Goal: Task Accomplishment & Management: Use online tool/utility

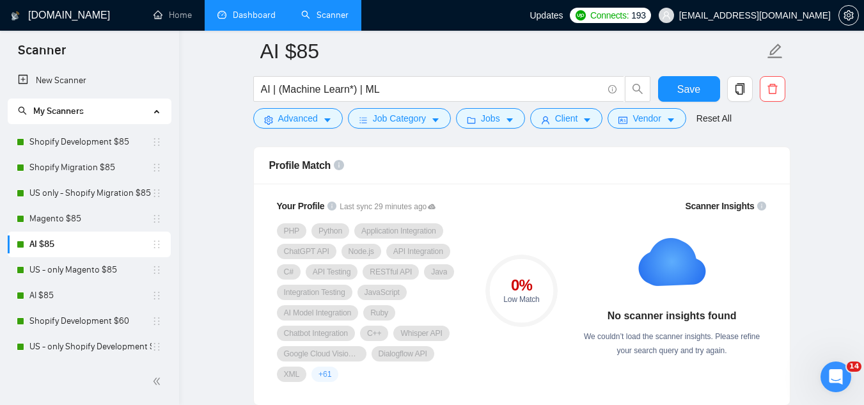
click at [253, 19] on link "Dashboard" at bounding box center [247, 15] width 58 height 11
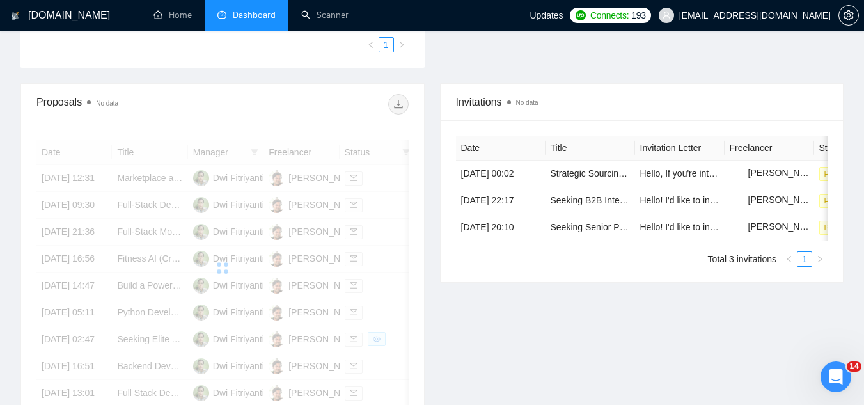
scroll to position [385, 0]
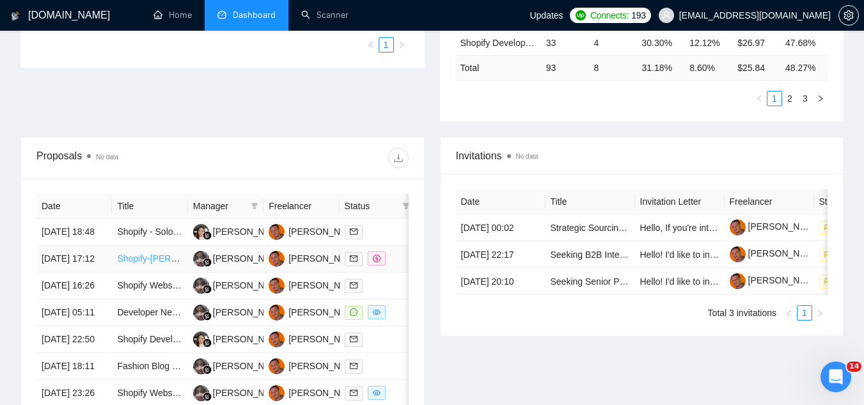
click at [135, 264] on link "Shopify-[PERSON_NAME] Libre Global Selling Inventory Integration" at bounding box center [252, 258] width 271 height 10
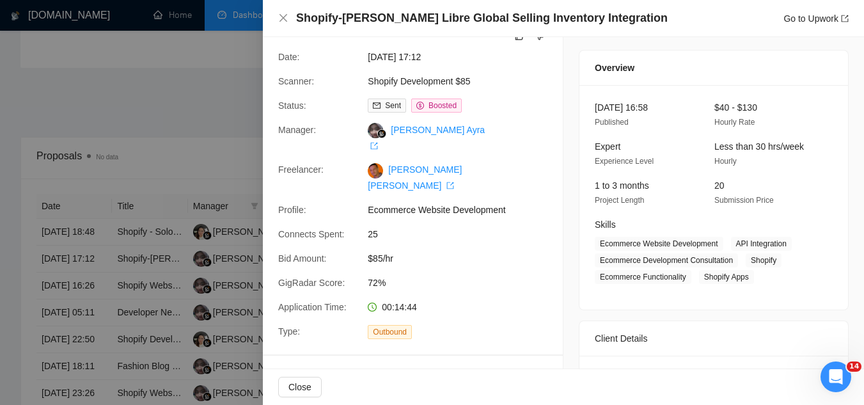
scroll to position [0, 0]
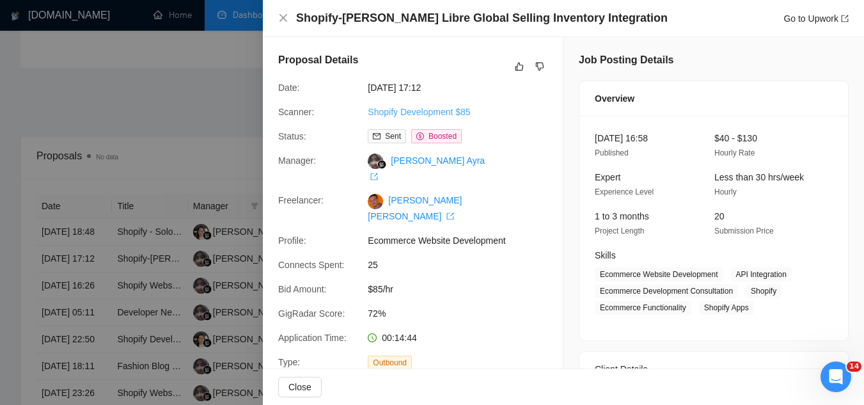
click at [447, 114] on link "Shopify Development $85" at bounding box center [419, 112] width 102 height 10
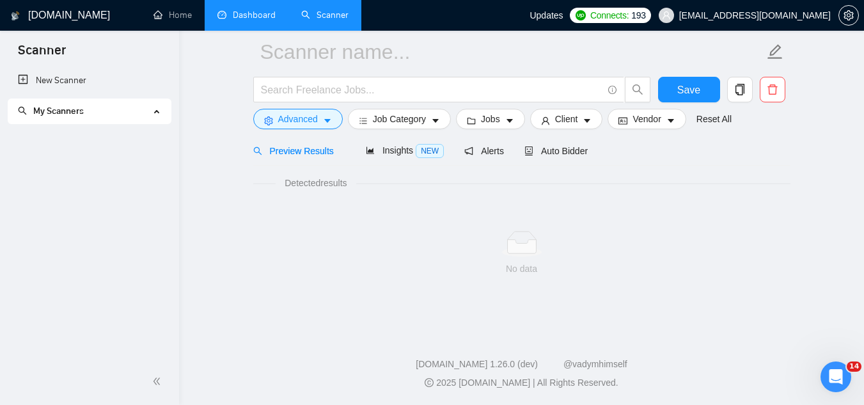
scroll to position [51, 0]
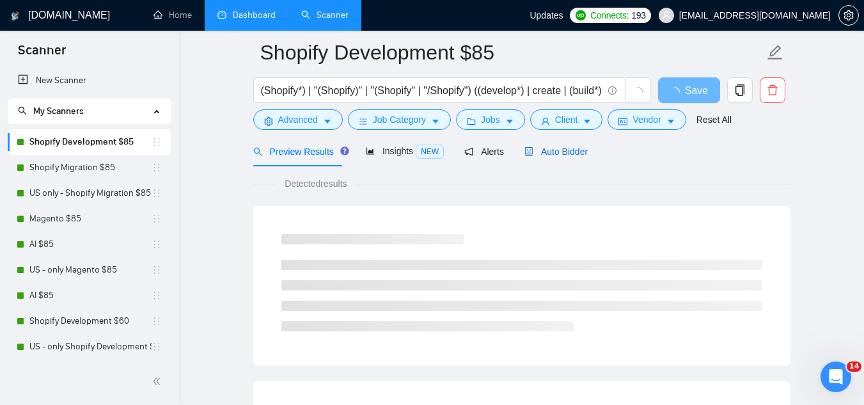
click at [548, 148] on span "Auto Bidder" at bounding box center [556, 151] width 63 height 10
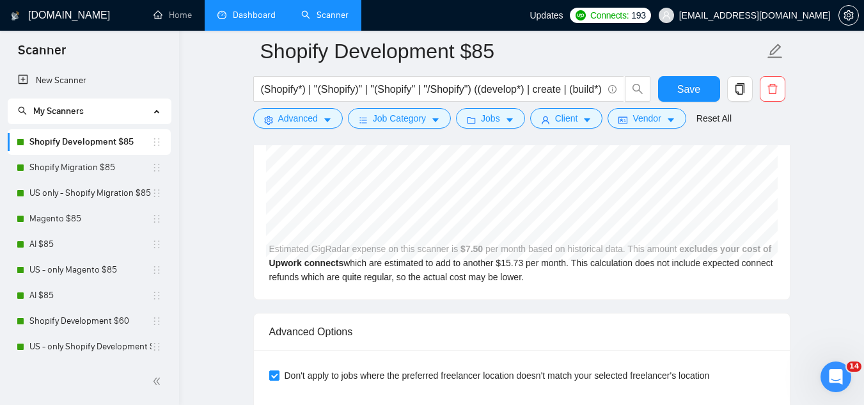
scroll to position [2866, 0]
